Goal: Task Accomplishment & Management: Manage account settings

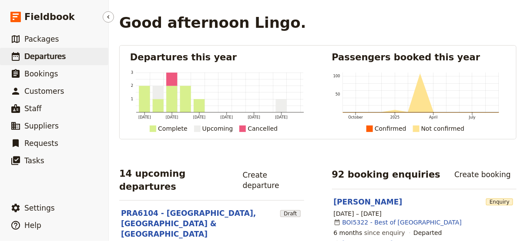
click at [40, 57] on span "Departures" at bounding box center [44, 56] width 41 height 9
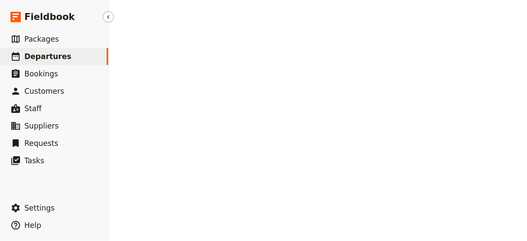
select select "CREATED_AT"
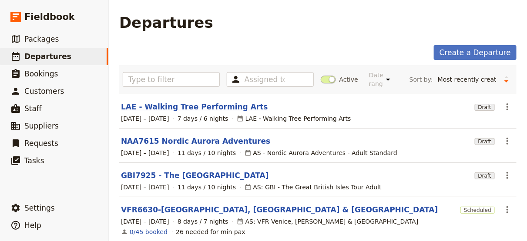
click at [172, 106] on link "LAE - Walking Tree Performing Arts" at bounding box center [194, 107] width 147 height 10
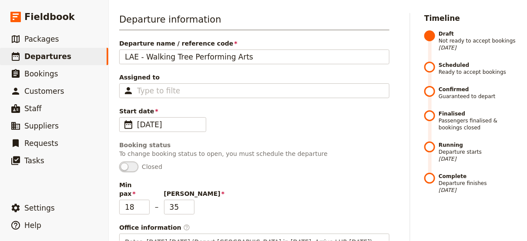
scroll to position [104, 0]
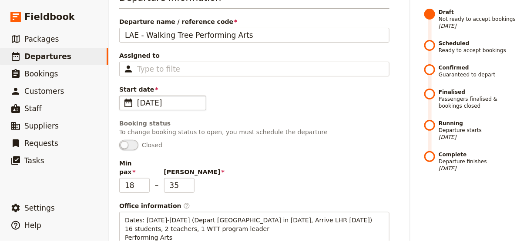
click at [129, 107] on span "​" at bounding box center [128, 103] width 10 height 10
click at [123, 96] on input "[DATE]" at bounding box center [123, 96] width 0 height 0
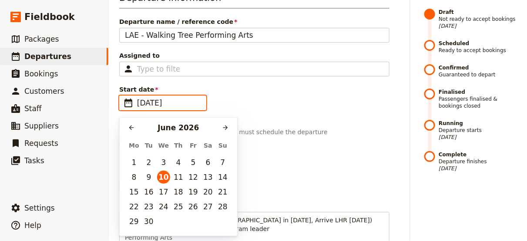
scroll to position [0, 0]
click at [134, 177] on button "8" at bounding box center [133, 177] width 13 height 13
type input "[DATE]"
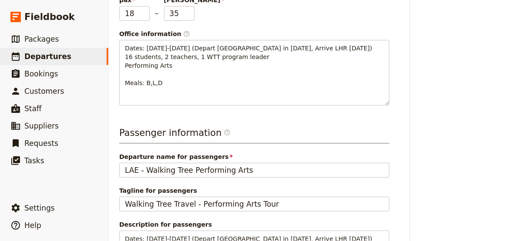
scroll to position [278, 0]
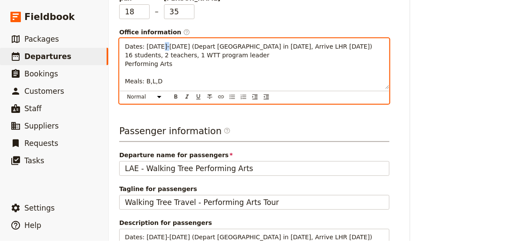
drag, startPoint x: 163, startPoint y: 40, endPoint x: 158, endPoint y: 40, distance: 4.8
click at [158, 43] on span "Dates: [DATE]-[DATE] (Depart [GEOGRAPHIC_DATA] in [DATE], Arrive LHR [DATE]) 16…" at bounding box center [248, 64] width 247 height 42
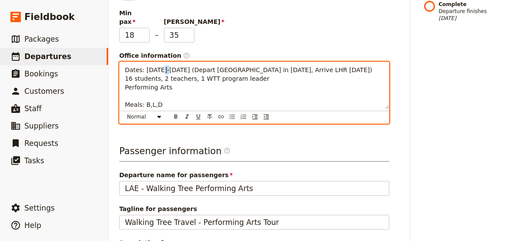
scroll to position [209, 0]
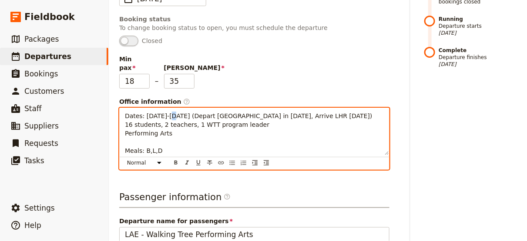
click at [166, 113] on span "Dates: [DATE]-[DATE] (Depart [GEOGRAPHIC_DATA] in [DATE], Arrive LHR [DATE]) 16…" at bounding box center [248, 134] width 247 height 42
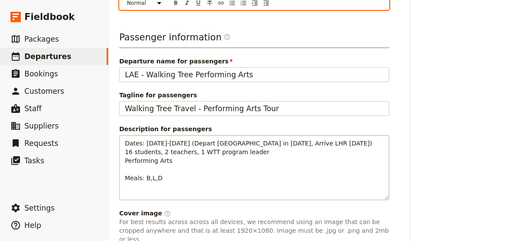
scroll to position [383, 0]
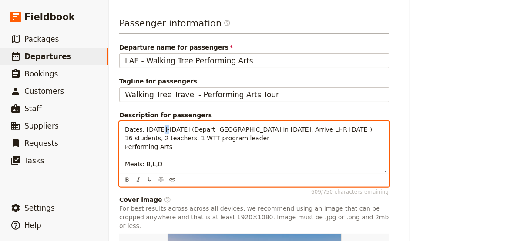
click at [158, 126] on span "Dates: [DATE]-[DATE] (Depart [GEOGRAPHIC_DATA] in [DATE], Arrive LHR [DATE]) 16…" at bounding box center [248, 147] width 247 height 42
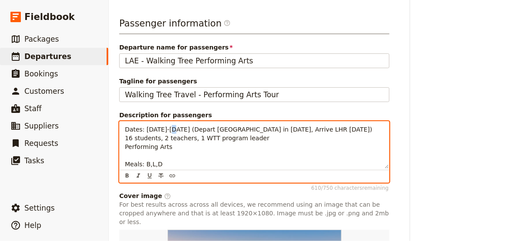
click at [167, 126] on span "Dates: [DATE]-[DATE] (Depart [GEOGRAPHIC_DATA] in [DATE], Arrive LHR [DATE]) 16…" at bounding box center [248, 147] width 247 height 42
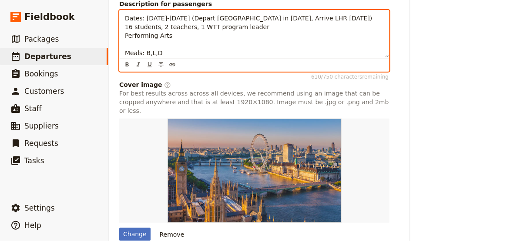
scroll to position [519, 0]
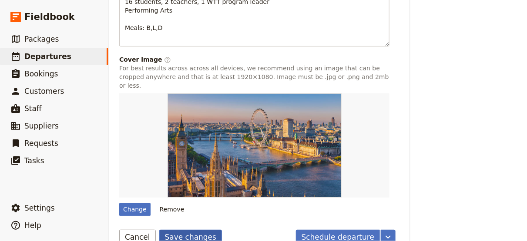
click at [182, 230] on button "Save changes" at bounding box center [190, 237] width 63 height 15
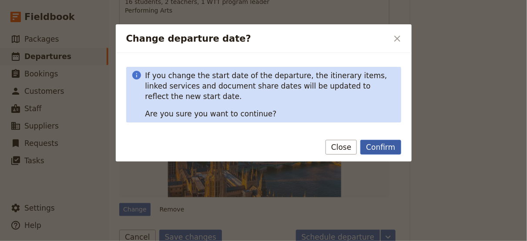
click at [390, 147] on button "Confirm" at bounding box center [380, 147] width 40 height 15
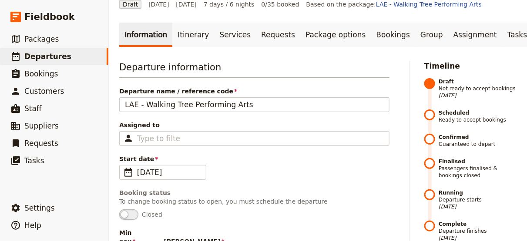
scroll to position [32, 0]
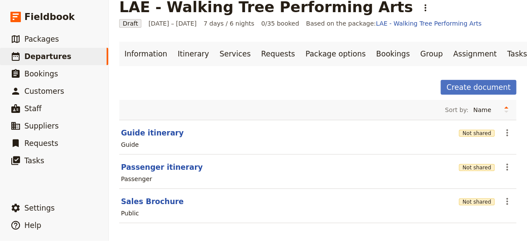
scroll to position [24, 0]
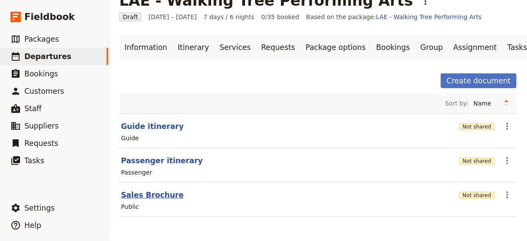
click at [154, 197] on button "Sales Brochure" at bounding box center [152, 195] width 63 height 10
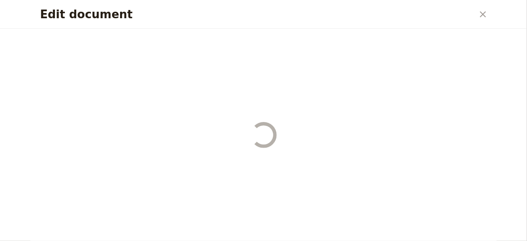
select select "DEFAULT"
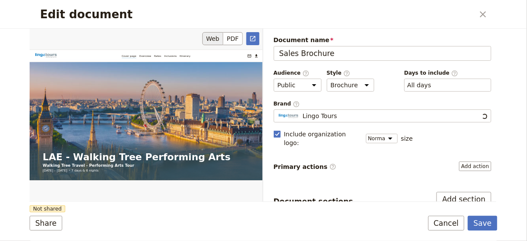
scroll to position [0, 0]
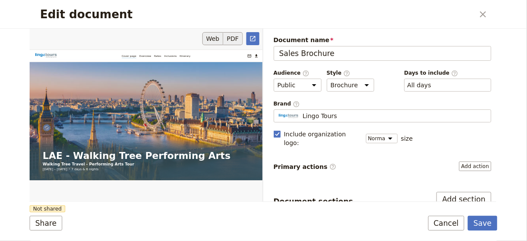
click at [236, 37] on button "PDF" at bounding box center [232, 38] width 19 height 13
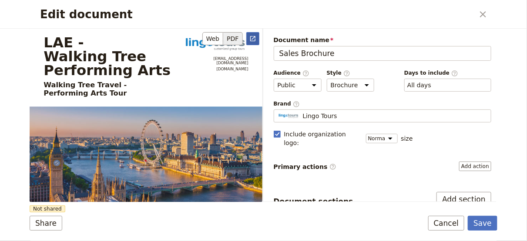
click at [254, 37] on icon "Open full preview" at bounding box center [252, 38] width 7 height 7
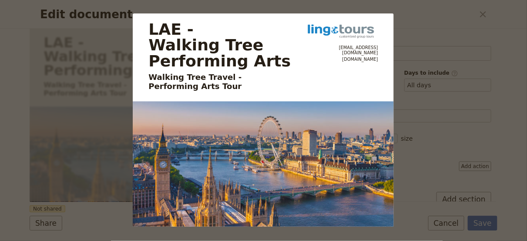
click at [423, 25] on div "LAE - Walking Tree Performing Arts Walking Tree Travel - Performing Arts Tour […" at bounding box center [263, 120] width 527 height 241
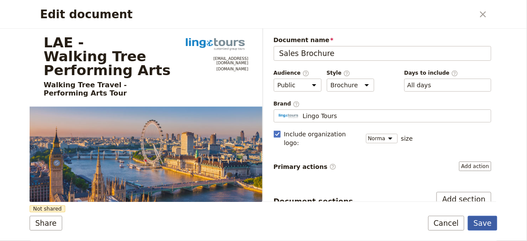
click at [484, 225] on button "Save" at bounding box center [483, 223] width 30 height 15
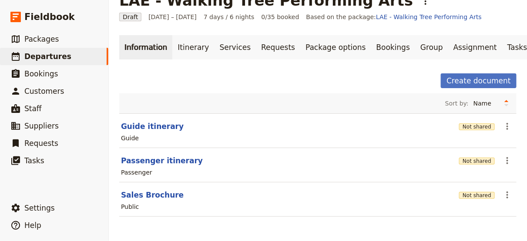
click at [144, 47] on link "Information" at bounding box center [145, 47] width 53 height 24
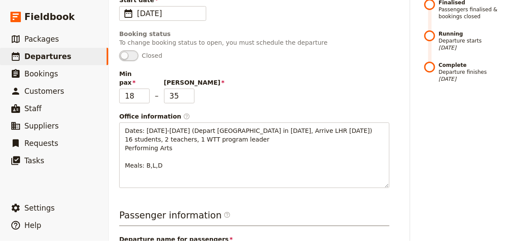
scroll to position [198, 0]
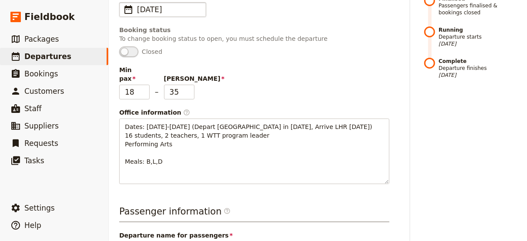
click at [129, 12] on span "​" at bounding box center [128, 9] width 10 height 10
click at [123, 3] on input "[DATE]" at bounding box center [123, 2] width 0 height 0
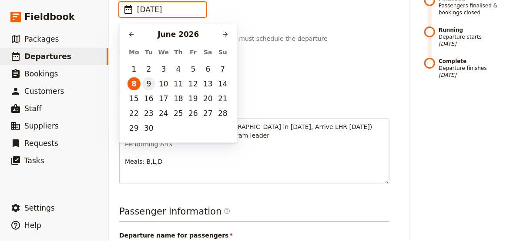
click at [147, 85] on button "9" at bounding box center [148, 83] width 13 height 13
type input "[DATE]"
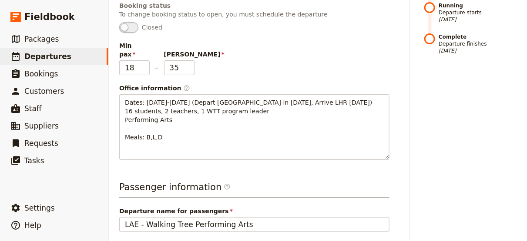
scroll to position [233, 0]
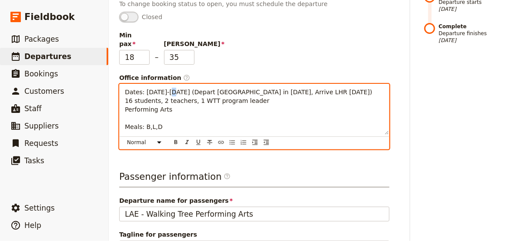
click at [166, 89] on span "Dates: [DATE]-[DATE] (Depart [GEOGRAPHIC_DATA] in [DATE], Arrive LHR [DATE]) 16…" at bounding box center [248, 110] width 247 height 42
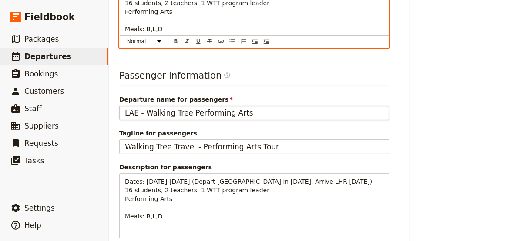
scroll to position [337, 0]
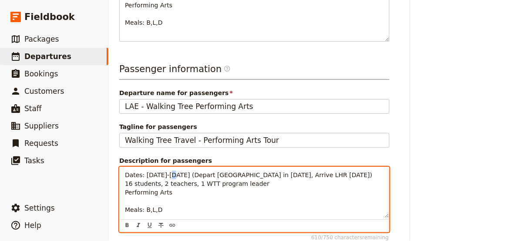
click at [166, 172] on span "Dates: [DATE]-[DATE] (Depart [GEOGRAPHIC_DATA] in [DATE], Arrive LHR [DATE]) 16…" at bounding box center [248, 193] width 247 height 42
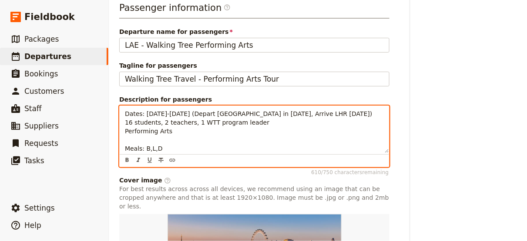
scroll to position [407, 0]
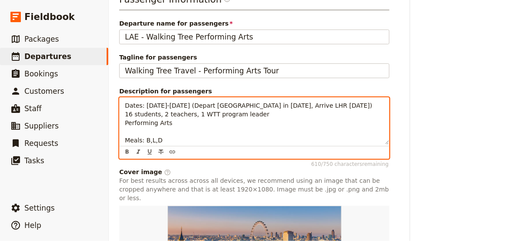
click at [177, 124] on p "Dates: [DATE]-[DATE] (Depart [GEOGRAPHIC_DATA] in [DATE], Arrive LHR [DATE]) 16…" at bounding box center [254, 122] width 259 height 43
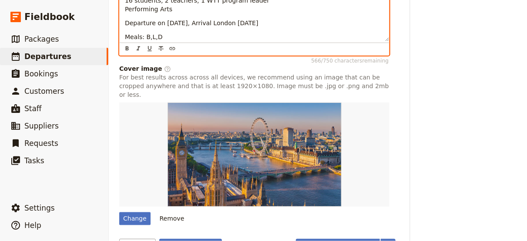
scroll to position [523, 0]
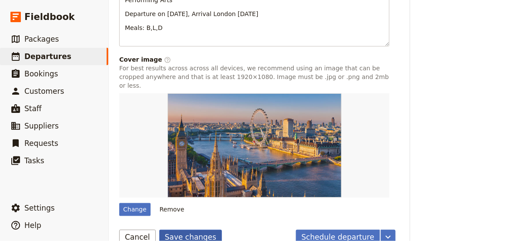
click at [190, 230] on button "Save changes" at bounding box center [190, 237] width 63 height 15
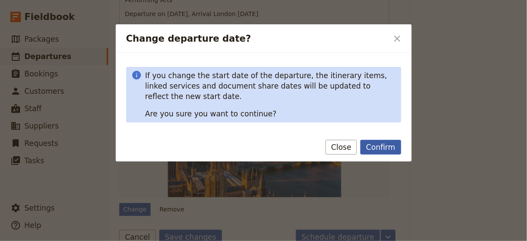
click at [382, 144] on button "Confirm" at bounding box center [380, 147] width 40 height 15
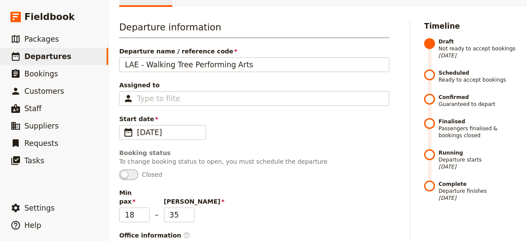
scroll to position [36, 0]
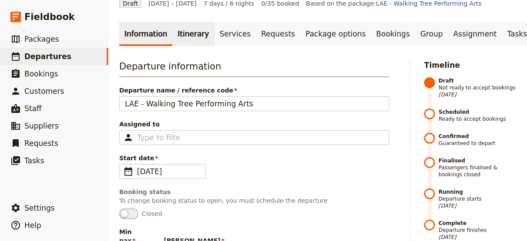
click at [188, 35] on link "Itinerary" at bounding box center [193, 34] width 42 height 24
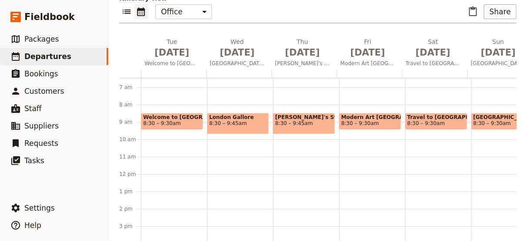
scroll to position [105, 0]
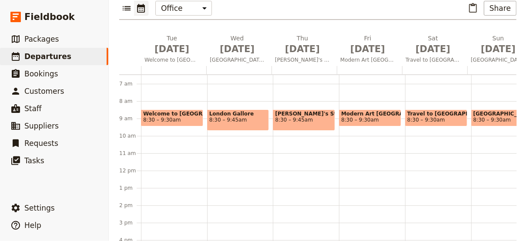
click at [167, 123] on span "8:30 – 9:30am" at bounding box center [162, 120] width 38 height 6
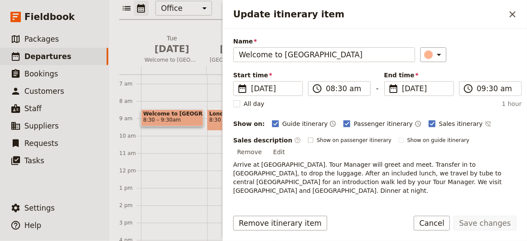
scroll to position [70, 0]
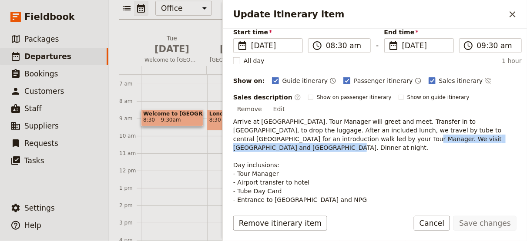
drag, startPoint x: 289, startPoint y: 128, endPoint x: 432, endPoint y: 130, distance: 143.1
click at [432, 130] on span "Arrive at [GEOGRAPHIC_DATA]. Tour Manager will greet and meet. Transfer in to […" at bounding box center [368, 165] width 270 height 94
drag, startPoint x: 432, startPoint y: 130, endPoint x: 390, endPoint y: 129, distance: 41.8
copy span "We visit [GEOGRAPHIC_DATA] and [GEOGRAPHIC_DATA]."
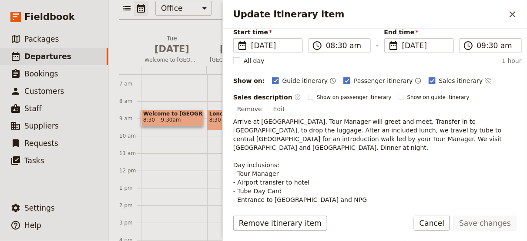
click at [411, 143] on p "Arrive at [GEOGRAPHIC_DATA]. Tour Manager will greet and meet. Transfer in to […" at bounding box center [377, 165] width 288 height 96
drag, startPoint x: 431, startPoint y: 128, endPoint x: 491, endPoint y: 114, distance: 60.8
click at [431, 128] on span "Arrive at [GEOGRAPHIC_DATA]. Tour Manager will greet and meet. Transfer in to […" at bounding box center [368, 165] width 270 height 94
click at [289, 103] on button "Edit" at bounding box center [279, 109] width 20 height 13
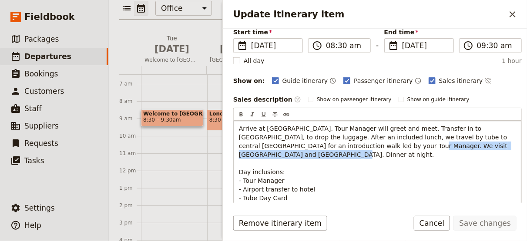
drag, startPoint x: 327, startPoint y: 144, endPoint x: 468, endPoint y: 146, distance: 141.8
click at [468, 146] on span "Arrive at [GEOGRAPHIC_DATA]. Tour Manager will greet and meet. Transfer in to […" at bounding box center [374, 172] width 270 height 94
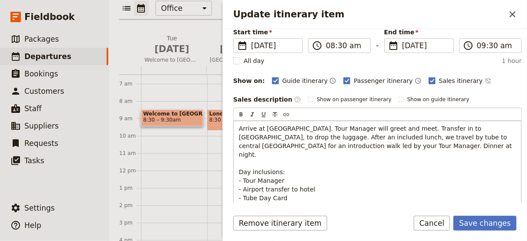
scroll to position [104, 0]
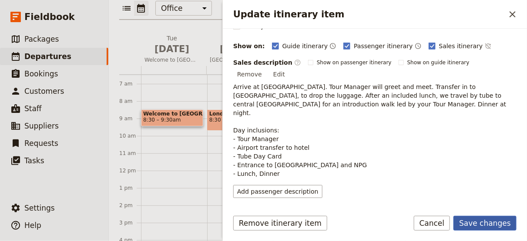
click at [482, 225] on button "Save changes" at bounding box center [484, 223] width 63 height 15
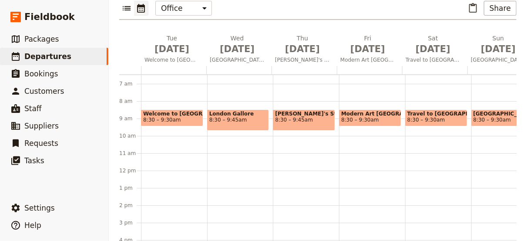
click at [239, 120] on span "8:30 – 9:45am" at bounding box center [238, 120] width 58 height 6
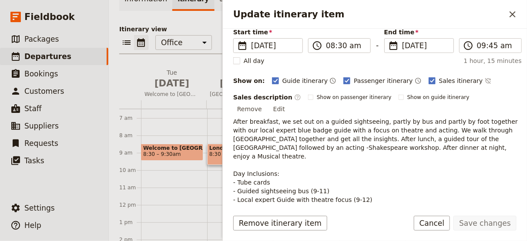
scroll to position [70, 0]
click at [444, 224] on button "Cancel" at bounding box center [432, 223] width 37 height 15
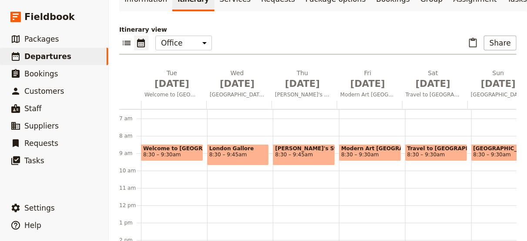
click at [241, 154] on span "8:30 – 9:45am" at bounding box center [238, 155] width 58 height 6
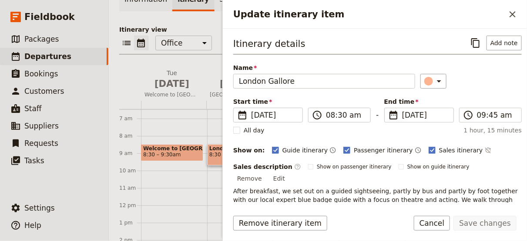
scroll to position [35, 0]
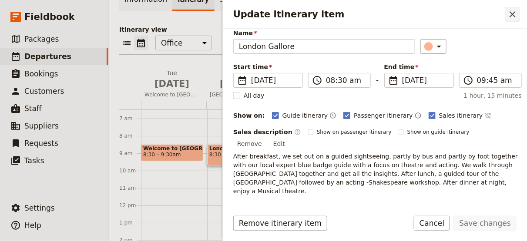
click at [513, 16] on icon "Close drawer" at bounding box center [512, 14] width 10 height 10
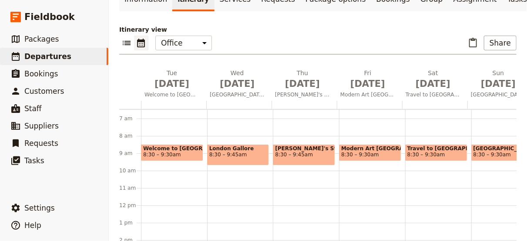
click at [301, 157] on span "8:30 – 9:45am" at bounding box center [304, 155] width 58 height 6
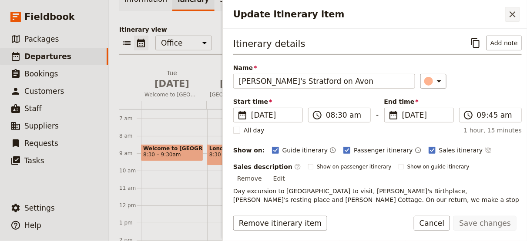
click at [512, 14] on icon "Close drawer" at bounding box center [512, 14] width 6 height 6
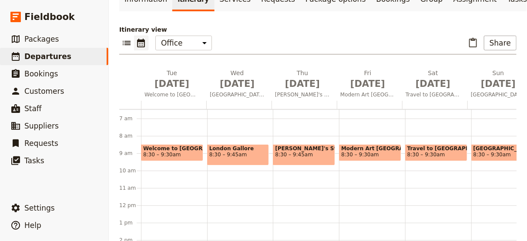
click at [363, 152] on span "Modern Art [GEOGRAPHIC_DATA]" at bounding box center [370, 149] width 58 height 6
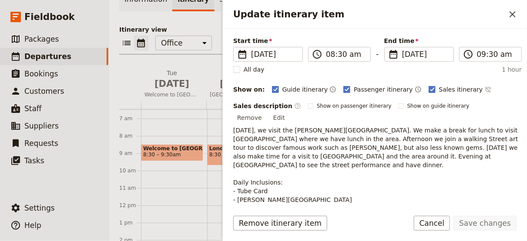
scroll to position [70, 0]
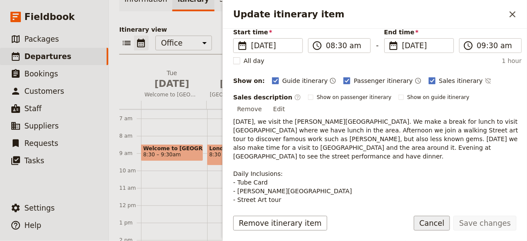
click at [441, 226] on button "Cancel" at bounding box center [432, 223] width 37 height 15
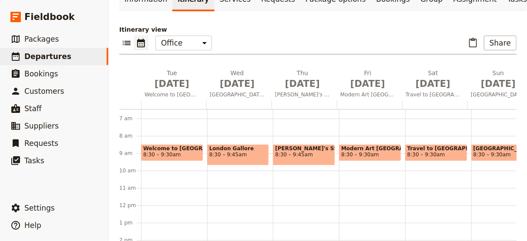
click at [174, 154] on span "8:30 – 9:30am" at bounding box center [162, 155] width 38 height 6
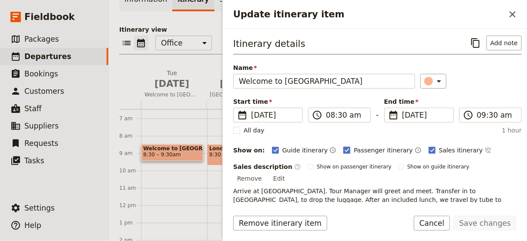
scroll to position [35, 0]
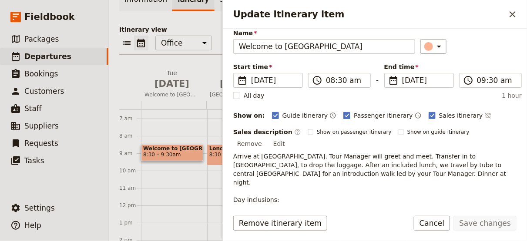
click at [331, 162] on p "Arrive at [GEOGRAPHIC_DATA]. Tour Manager will greet and meet. Transfer in to […" at bounding box center [377, 200] width 288 height 96
click at [289, 137] on button "Edit" at bounding box center [279, 143] width 20 height 13
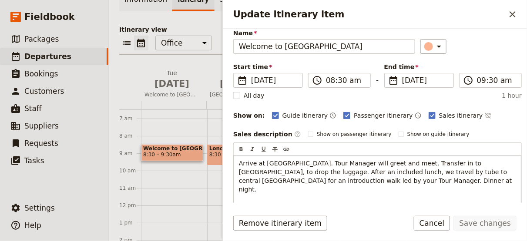
click at [373, 178] on p "Arrive at [GEOGRAPHIC_DATA]. Tour Manager will greet and meet. Transfer in to […" at bounding box center [377, 207] width 277 height 96
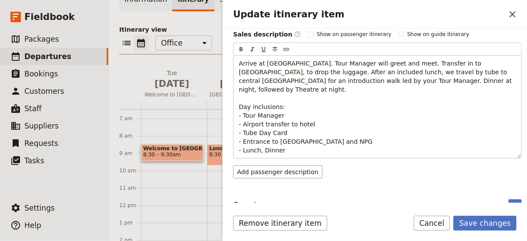
scroll to position [137, 0]
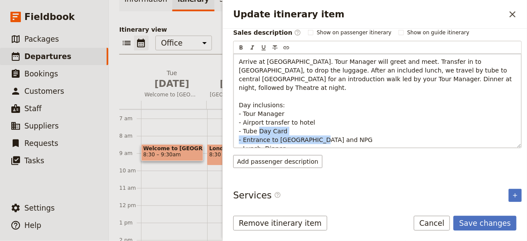
drag, startPoint x: 351, startPoint y: 129, endPoint x: 244, endPoint y: 131, distance: 107.0
click at [244, 131] on p "Arrive at [GEOGRAPHIC_DATA]. Tour Manager will greet and meet. Transfer in to […" at bounding box center [377, 105] width 277 height 96
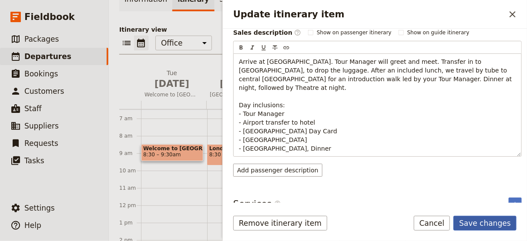
scroll to position [117, 0]
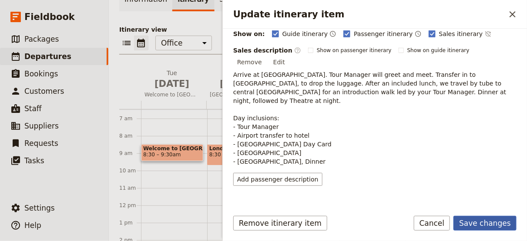
click at [486, 223] on button "Save changes" at bounding box center [484, 223] width 63 height 15
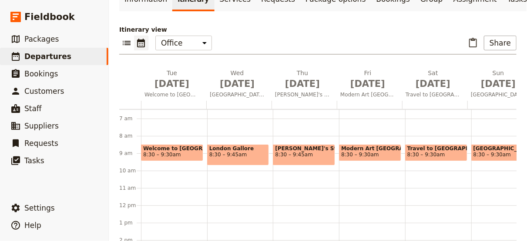
click at [226, 154] on span "8:30 – 9:45am" at bounding box center [238, 155] width 58 height 6
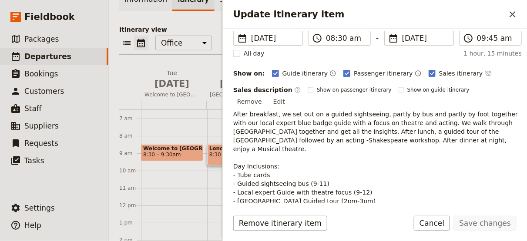
scroll to position [139, 0]
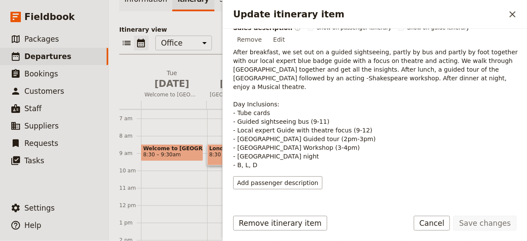
drag, startPoint x: 303, startPoint y: 137, endPoint x: 240, endPoint y: 137, distance: 63.1
click at [240, 137] on p "After breakfast, we set out on a guided sightseeing, partly by bus and partly b…" at bounding box center [377, 109] width 288 height 122
copy span "[GEOGRAPHIC_DATA] night"
click at [441, 224] on button "Cancel" at bounding box center [432, 223] width 37 height 15
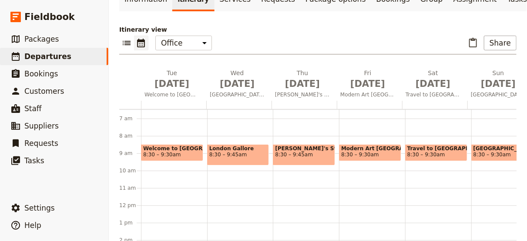
click at [173, 154] on span "8:30 – 9:30am" at bounding box center [162, 155] width 38 height 6
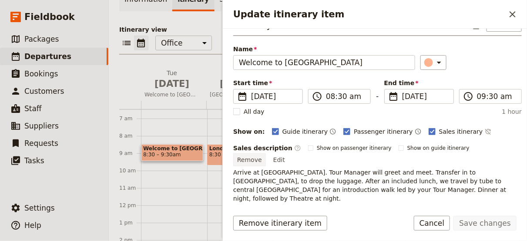
scroll to position [35, 0]
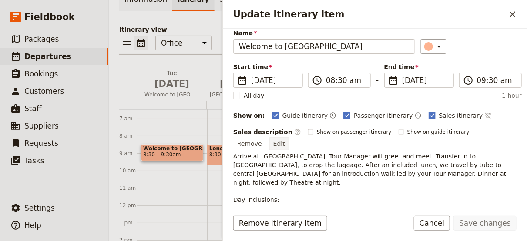
click at [289, 137] on button "Edit" at bounding box center [279, 143] width 20 height 13
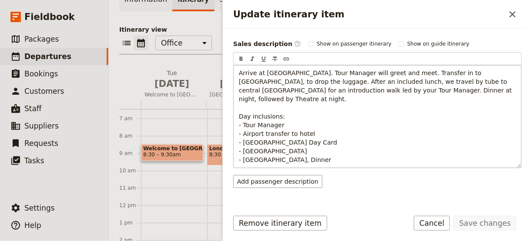
scroll to position [137, 0]
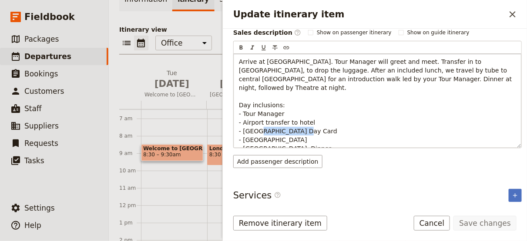
drag, startPoint x: 291, startPoint y: 129, endPoint x: 244, endPoint y: 130, distance: 47.0
click at [244, 130] on p "Arrive at [GEOGRAPHIC_DATA]. Tour Manager will greet and meet. Transfer in to […" at bounding box center [377, 105] width 277 height 96
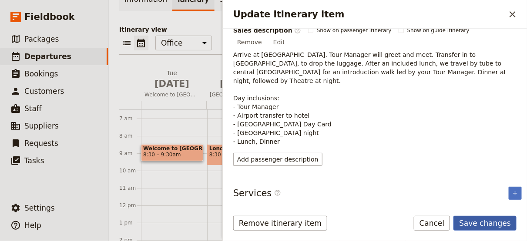
click at [488, 221] on button "Save changes" at bounding box center [484, 223] width 63 height 15
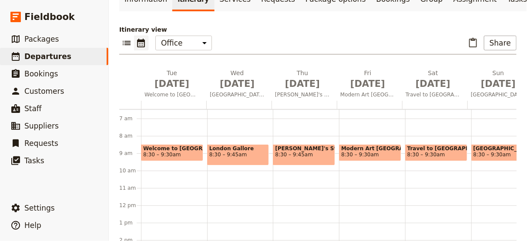
click at [311, 155] on span "8:30 – 9:45am" at bounding box center [304, 155] width 58 height 6
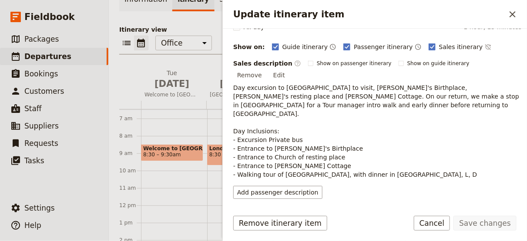
scroll to position [125, 0]
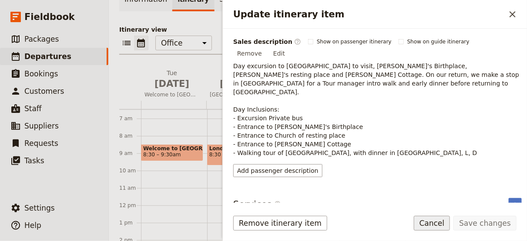
click at [439, 224] on button "Cancel" at bounding box center [432, 223] width 37 height 15
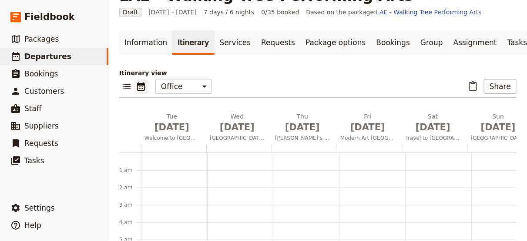
scroll to position [0, 0]
